Goal: Information Seeking & Learning: Learn about a topic

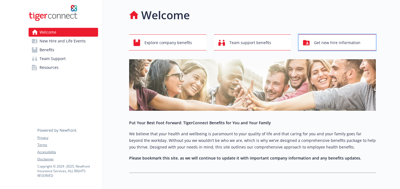
click at [324, 44] on span "Get new hire information" at bounding box center [337, 42] width 46 height 10
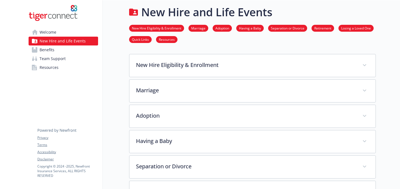
scroll to position [3, 0]
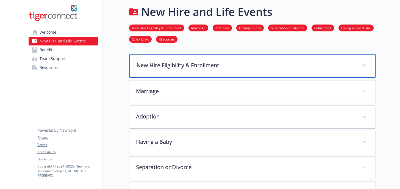
click at [162, 59] on div "New Hire Eligibility & Enrollment" at bounding box center [253, 66] width 246 height 24
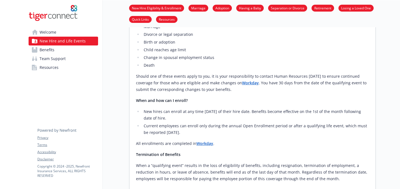
scroll to position [185, 0]
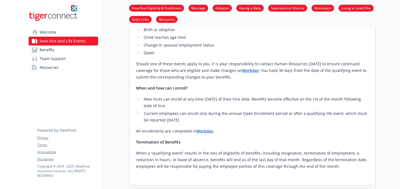
click at [77, 50] on link "Benefits" at bounding box center [64, 49] width 70 height 9
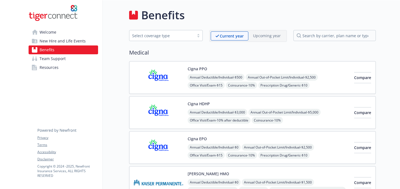
click at [56, 57] on span "Team Support" at bounding box center [53, 58] width 26 height 9
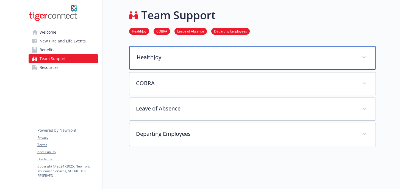
click at [161, 59] on p "HealthJoy" at bounding box center [246, 57] width 219 height 8
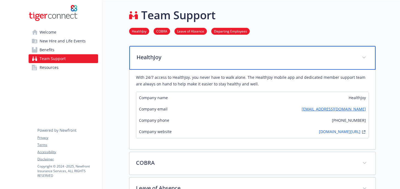
click at [161, 59] on p "HealthJoy" at bounding box center [246, 57] width 219 height 8
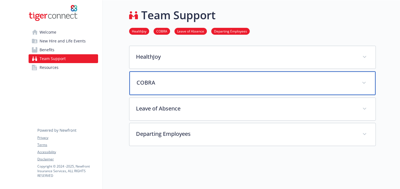
click at [163, 84] on p "COBRA" at bounding box center [246, 82] width 219 height 8
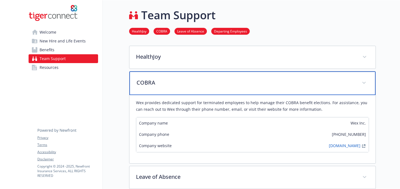
click at [162, 82] on p "COBRA" at bounding box center [246, 82] width 219 height 8
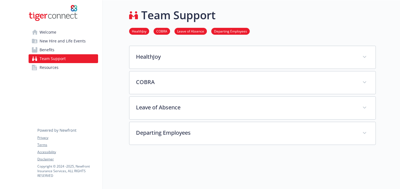
click at [61, 32] on link "Welcome" at bounding box center [64, 32] width 70 height 9
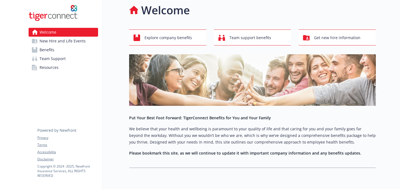
scroll to position [28, 0]
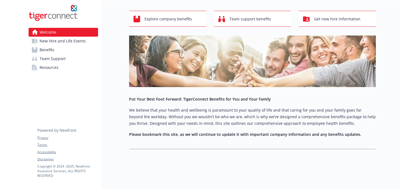
click at [70, 42] on span "New Hire and Life Events" at bounding box center [63, 41] width 46 height 9
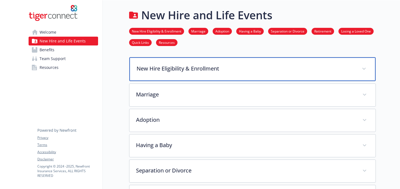
click at [164, 73] on div "New Hire Eligibility & Enrollment" at bounding box center [253, 69] width 246 height 24
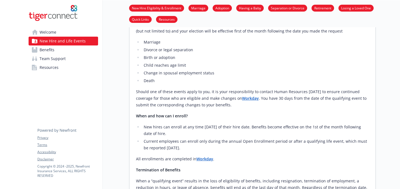
scroll to position [177, 0]
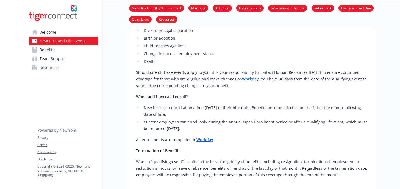
click at [198, 141] on strong "Workday" at bounding box center [205, 139] width 17 height 5
